Goal: Task Accomplishment & Management: Use online tool/utility

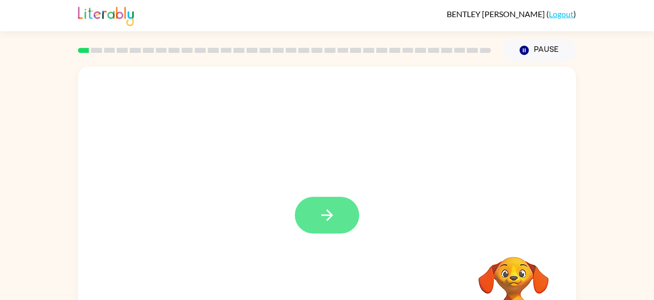
click at [334, 224] on icon "button" at bounding box center [327, 215] width 18 height 18
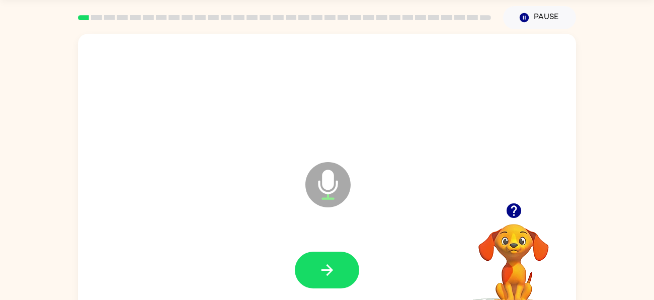
scroll to position [54, 0]
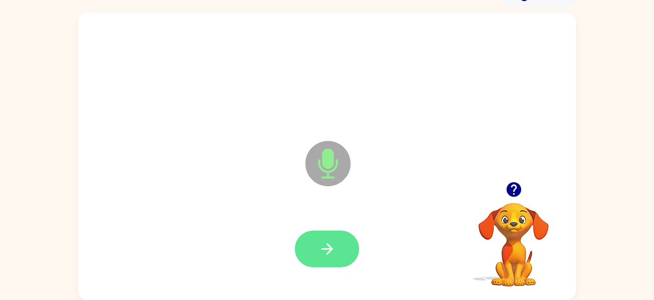
click at [334, 242] on icon "button" at bounding box center [327, 249] width 18 height 18
click at [344, 247] on button "button" at bounding box center [327, 248] width 64 height 37
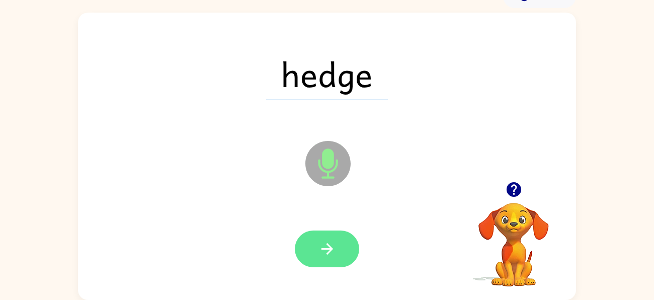
click at [347, 256] on button "button" at bounding box center [327, 248] width 64 height 37
click at [327, 240] on icon "button" at bounding box center [327, 249] width 18 height 18
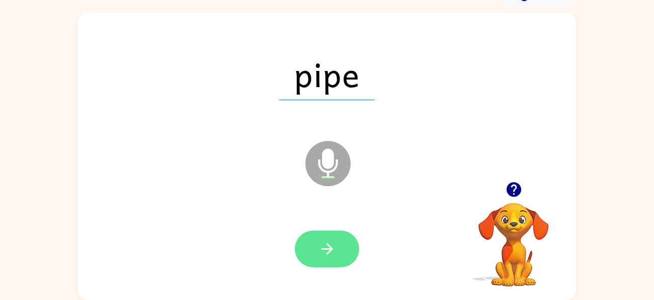
click at [319, 245] on icon "button" at bounding box center [327, 249] width 18 height 18
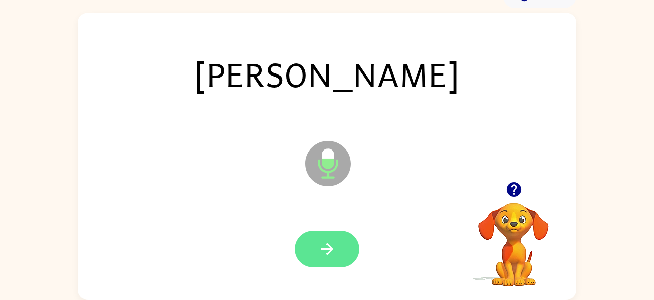
click at [343, 244] on button "button" at bounding box center [327, 248] width 64 height 37
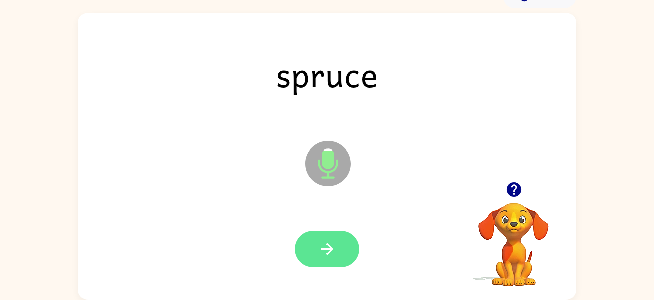
click at [333, 250] on icon "button" at bounding box center [327, 249] width 18 height 18
click at [335, 240] on icon "button" at bounding box center [327, 249] width 18 height 18
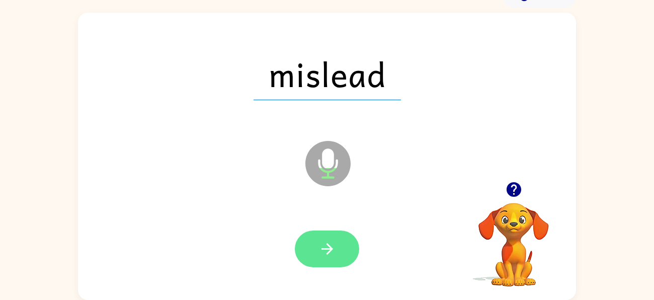
click at [341, 246] on button "button" at bounding box center [327, 248] width 64 height 37
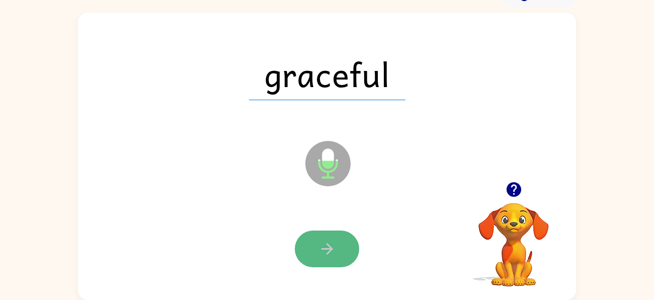
click at [342, 245] on button "button" at bounding box center [327, 248] width 64 height 37
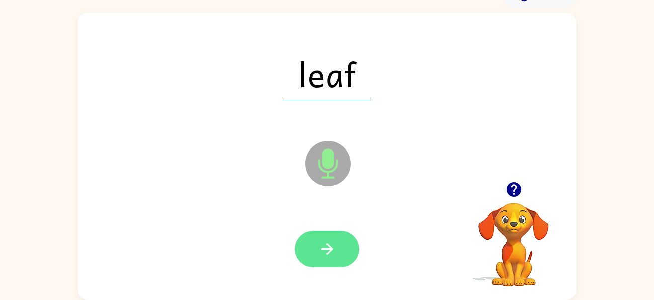
click at [334, 249] on icon "button" at bounding box center [327, 249] width 18 height 18
click at [329, 253] on icon "button" at bounding box center [327, 249] width 18 height 18
click at [334, 249] on icon "button" at bounding box center [327, 249] width 18 height 18
click at [338, 251] on button "button" at bounding box center [327, 248] width 64 height 37
click at [337, 254] on button "button" at bounding box center [327, 248] width 64 height 37
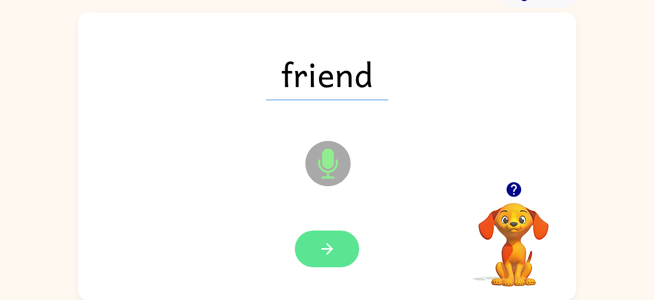
click at [335, 259] on button "button" at bounding box center [327, 248] width 64 height 37
click at [327, 248] on icon "button" at bounding box center [327, 249] width 12 height 12
click at [345, 249] on button "button" at bounding box center [327, 248] width 64 height 37
click at [340, 248] on button "button" at bounding box center [327, 248] width 64 height 37
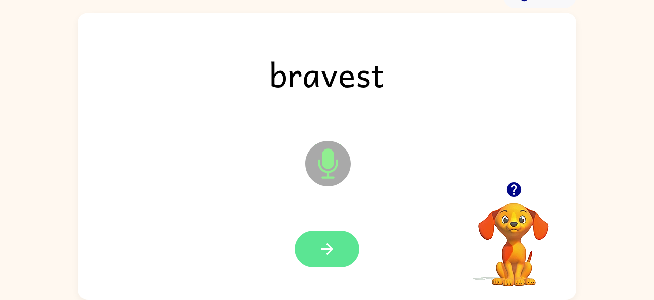
click at [348, 263] on button "button" at bounding box center [327, 248] width 64 height 37
click at [328, 253] on icon "button" at bounding box center [327, 249] width 18 height 18
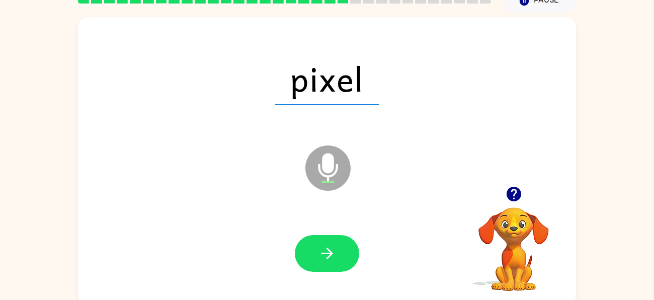
scroll to position [50, 0]
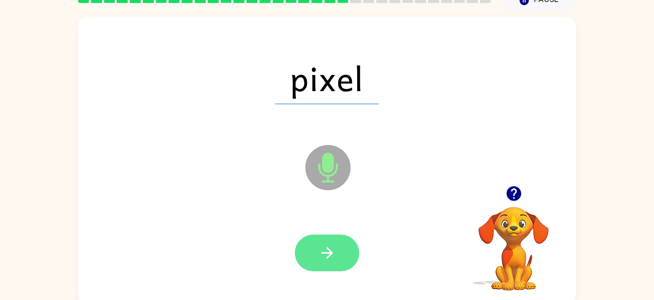
click at [336, 258] on button "button" at bounding box center [327, 252] width 64 height 37
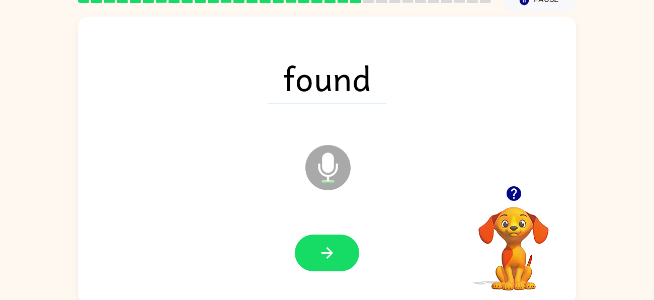
scroll to position [54, 0]
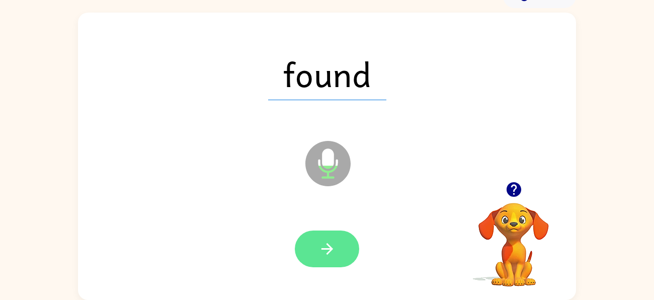
click at [328, 237] on button "button" at bounding box center [327, 248] width 64 height 37
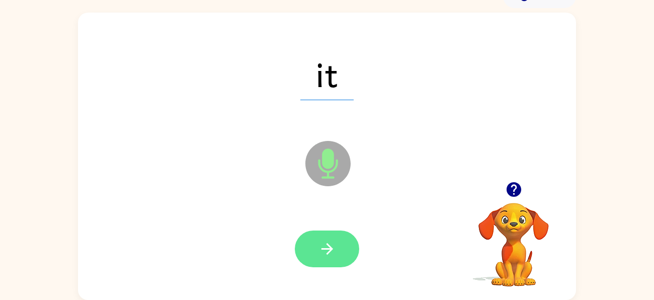
click at [336, 249] on button "button" at bounding box center [327, 248] width 64 height 37
click at [328, 247] on icon "button" at bounding box center [327, 249] width 18 height 18
click at [327, 252] on icon "button" at bounding box center [327, 249] width 12 height 12
click at [331, 253] on icon "button" at bounding box center [327, 249] width 18 height 18
click at [333, 246] on icon "button" at bounding box center [327, 249] width 18 height 18
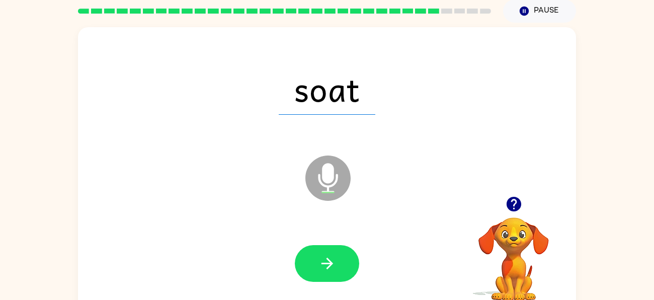
scroll to position [54, 0]
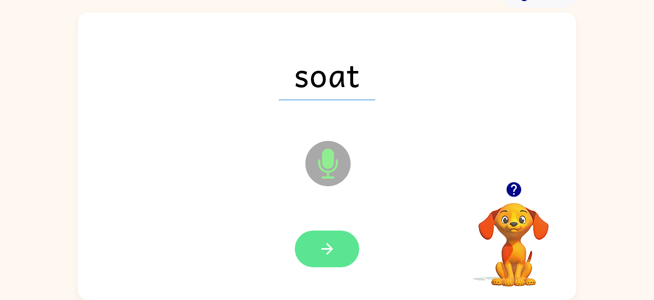
click at [323, 257] on icon "button" at bounding box center [327, 249] width 18 height 18
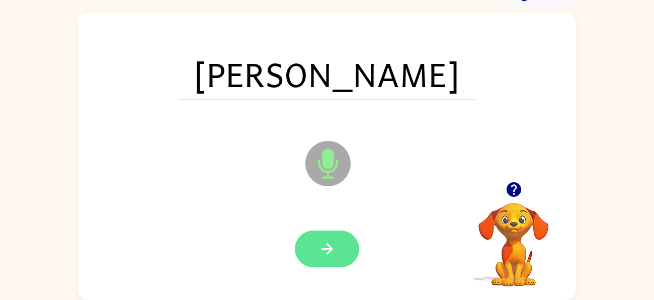
click at [328, 258] on button "button" at bounding box center [327, 248] width 64 height 37
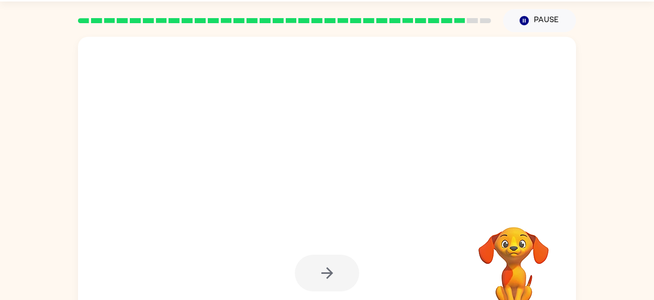
scroll to position [30, 0]
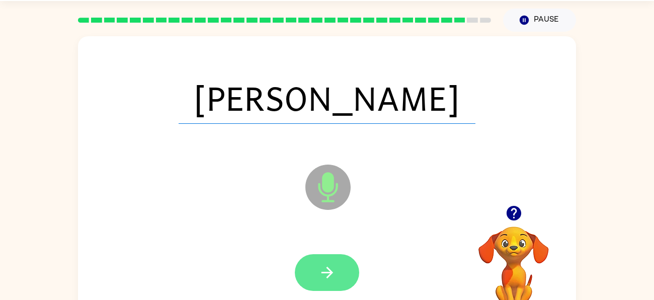
click at [341, 263] on button "button" at bounding box center [327, 272] width 64 height 37
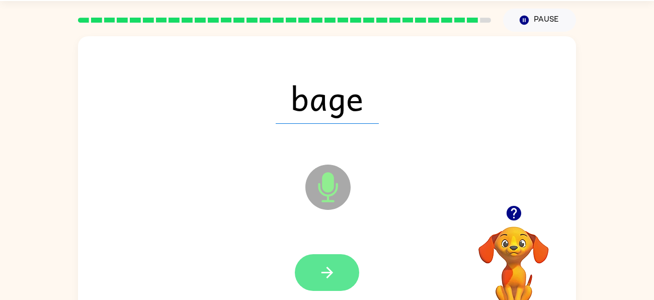
click at [332, 270] on icon "button" at bounding box center [327, 272] width 18 height 18
